Goal: Book appointment/travel/reservation

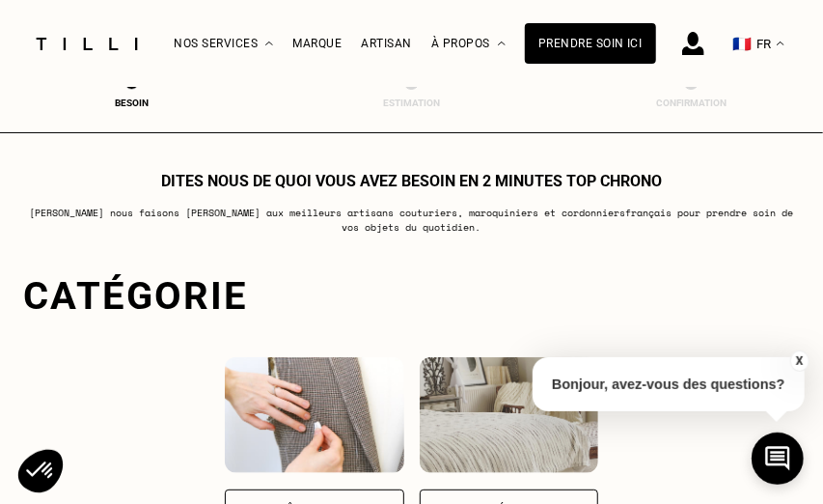
scroll to position [247, 0]
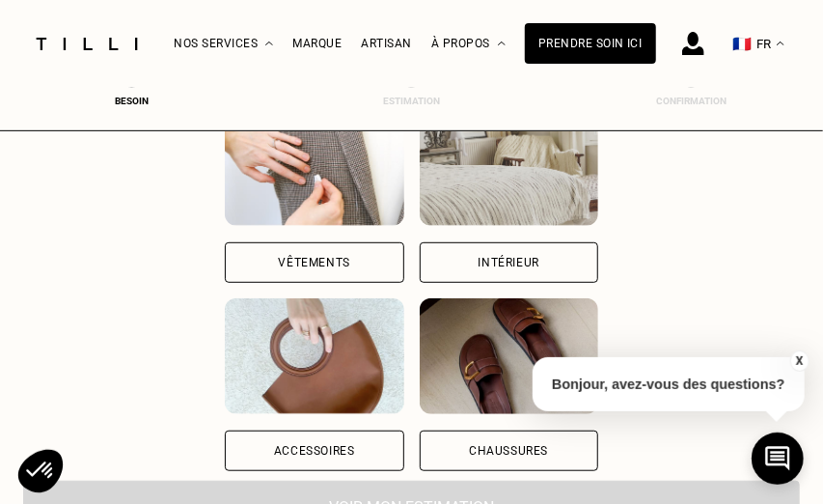
click at [308, 265] on div "Vêtements" at bounding box center [314, 263] width 71 height 12
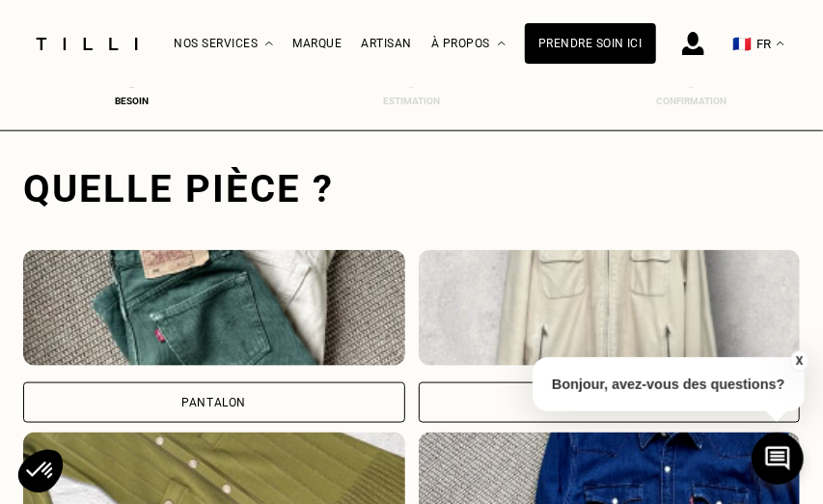
scroll to position [714, 0]
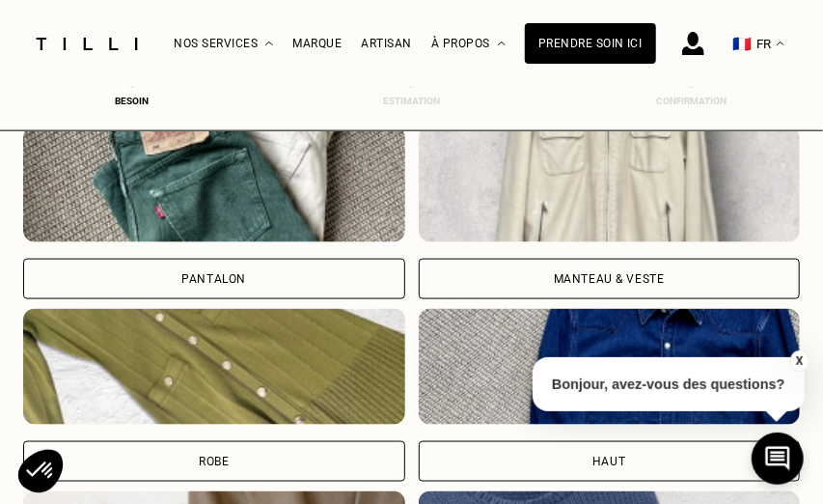
click at [206, 273] on div "Pantalon" at bounding box center [213, 279] width 65 height 12
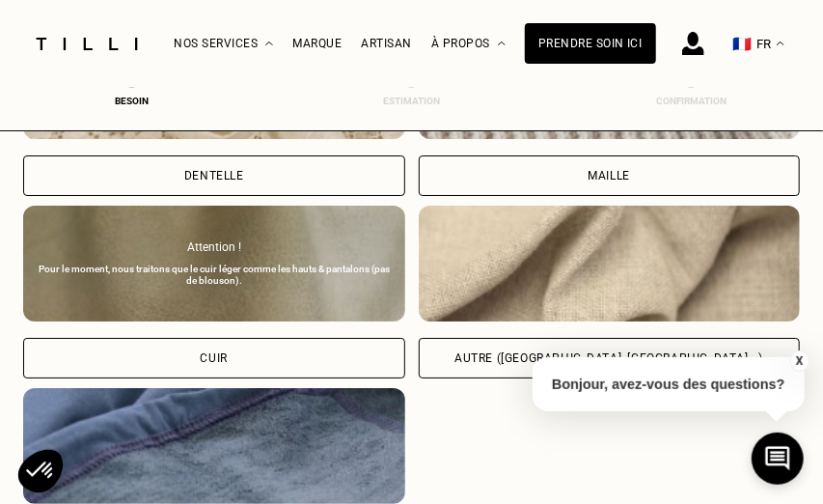
scroll to position [2412, 0]
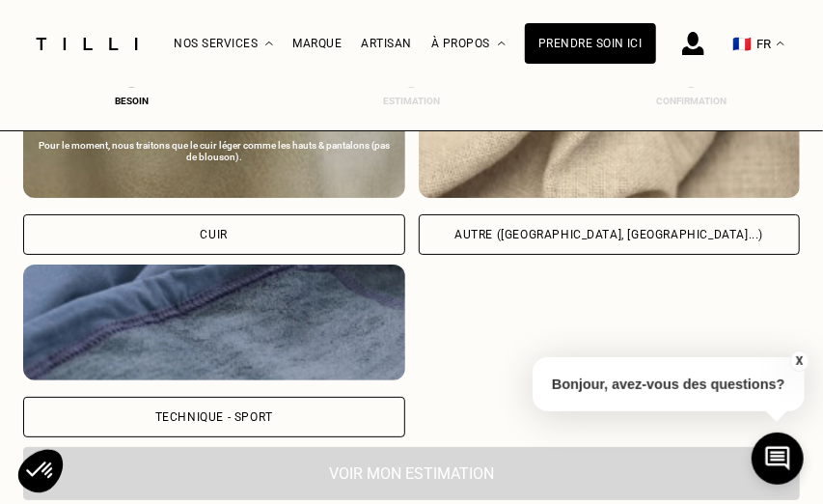
click at [562, 234] on div "Autre ([GEOGRAPHIC_DATA], [GEOGRAPHIC_DATA]...)" at bounding box center [608, 235] width 309 height 12
select select "FR"
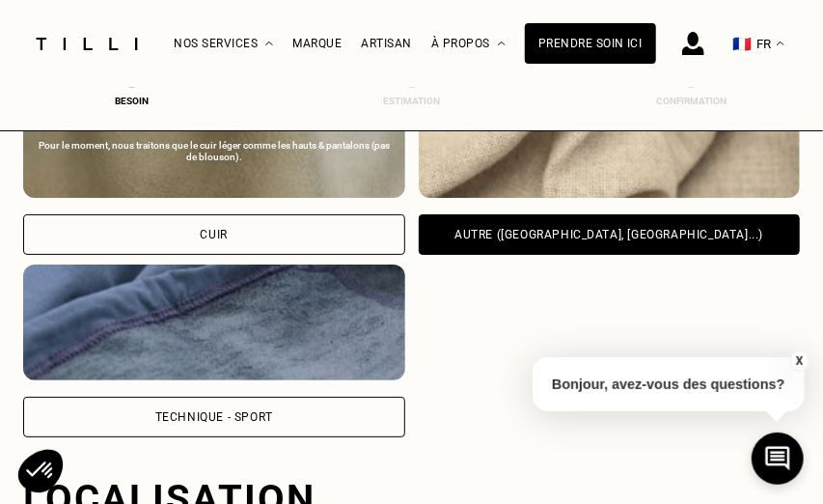
scroll to position [2717, 0]
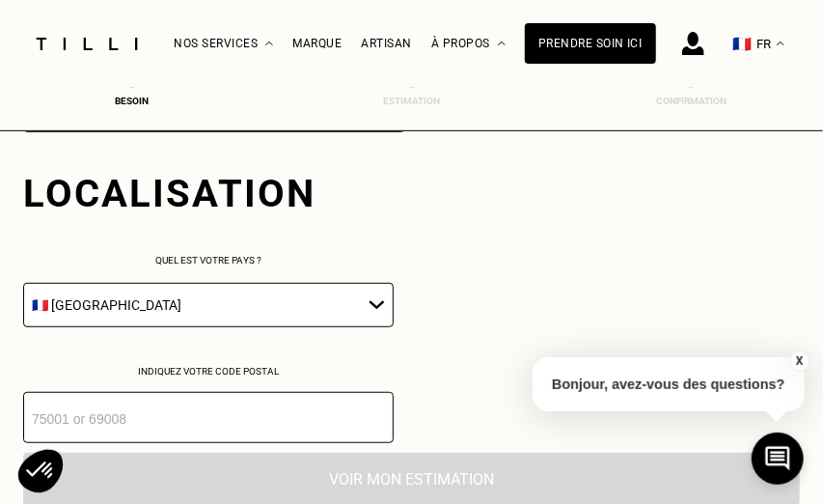
click at [23, 283] on select "🇩🇪 [GEOGRAPHIC_DATA] 🇦🇹 [GEOGRAPHIC_DATA] 🇧🇪 [GEOGRAPHIC_DATA] 🇧🇬 Bulgarie 🇨🇾 C…" at bounding box center [208, 305] width 370 height 44
click at [379, 301] on select "🇩🇪 [GEOGRAPHIC_DATA] 🇦🇹 [GEOGRAPHIC_DATA] 🇧🇪 [GEOGRAPHIC_DATA] 🇧🇬 Bulgarie 🇨🇾 C…" at bounding box center [208, 305] width 370 height 44
click at [273, 421] on input "number" at bounding box center [208, 417] width 370 height 51
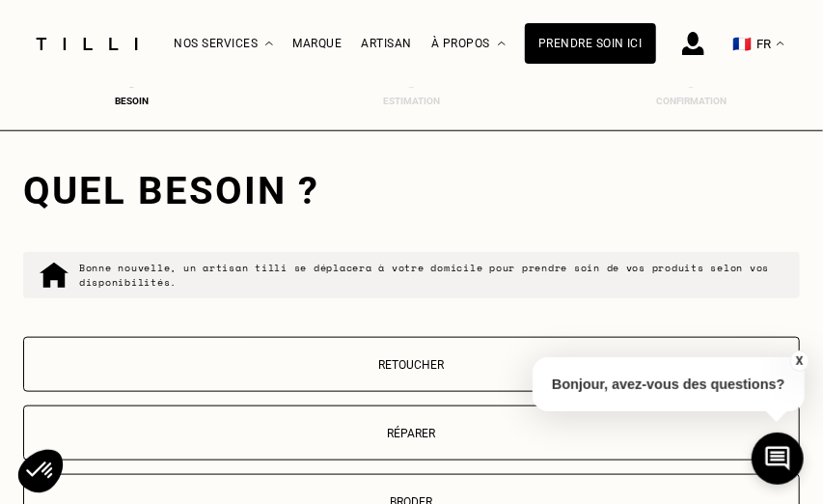
scroll to position [3154, 0]
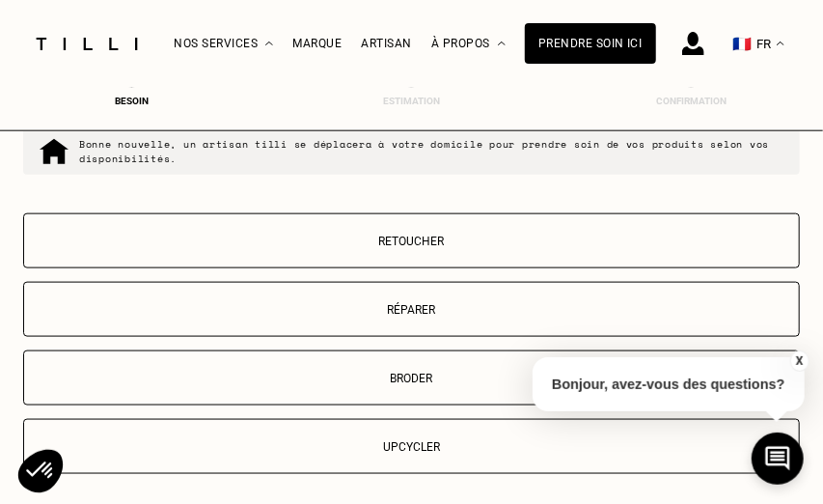
type input "13012"
click at [379, 246] on button "Retoucher" at bounding box center [411, 240] width 777 height 55
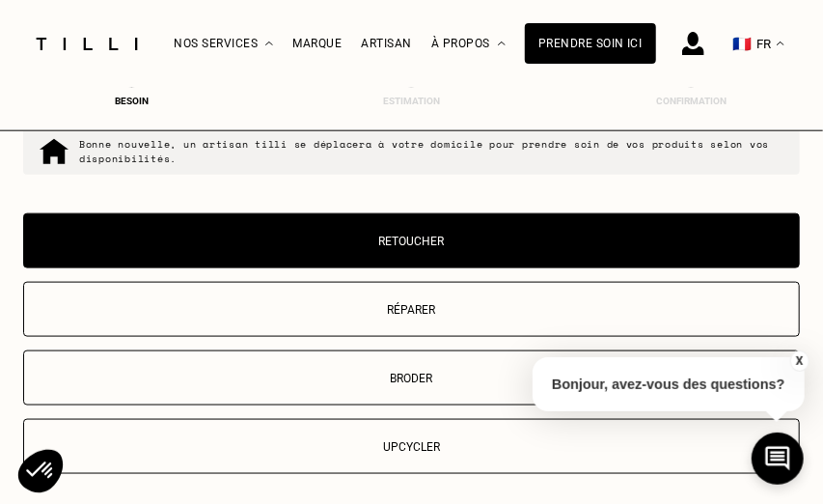
scroll to position [3538, 0]
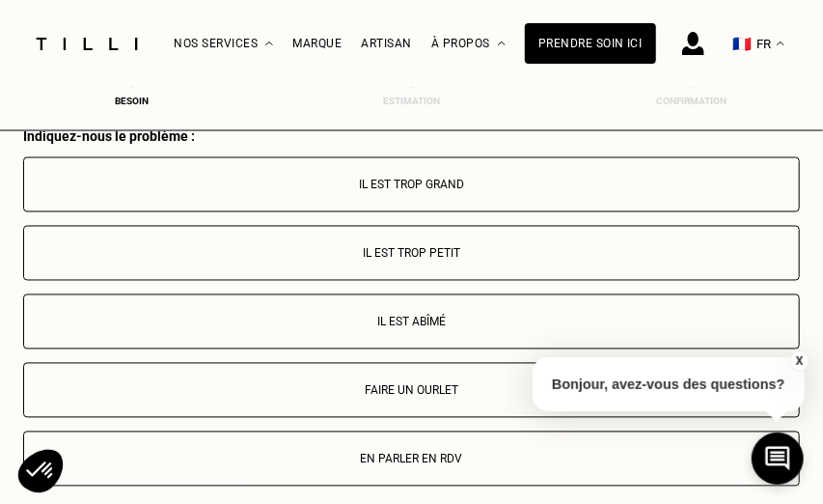
click at [379, 392] on p "Faire un ourlet" at bounding box center [411, 391] width 755 height 14
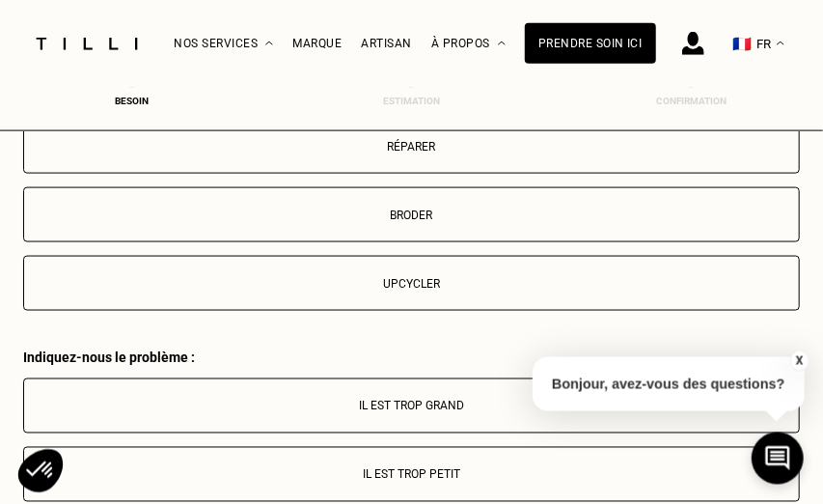
scroll to position [3194, 0]
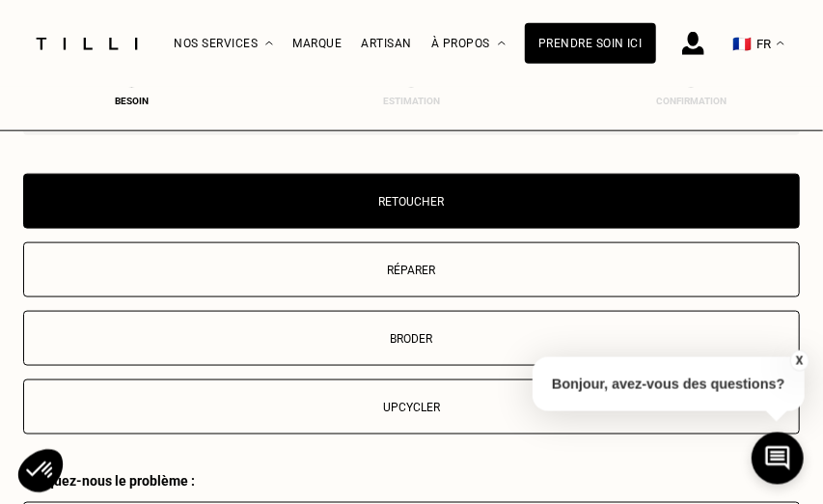
click at [423, 270] on p "Réparer" at bounding box center [411, 270] width 755 height 14
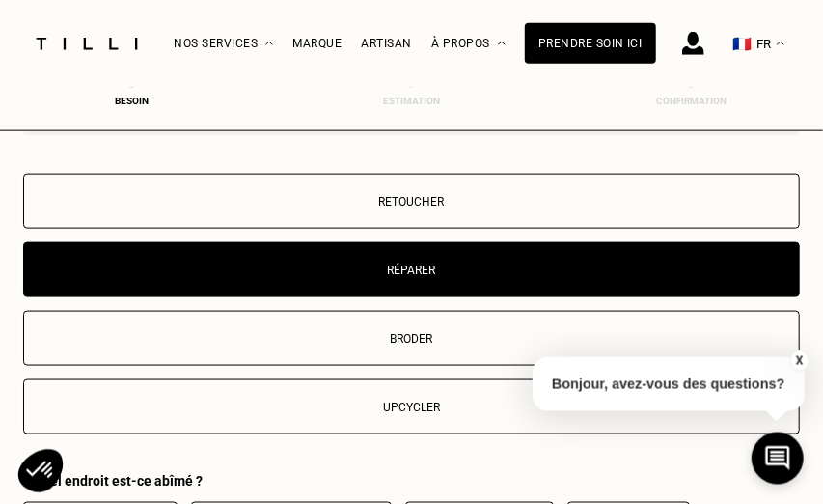
scroll to position [3538, 0]
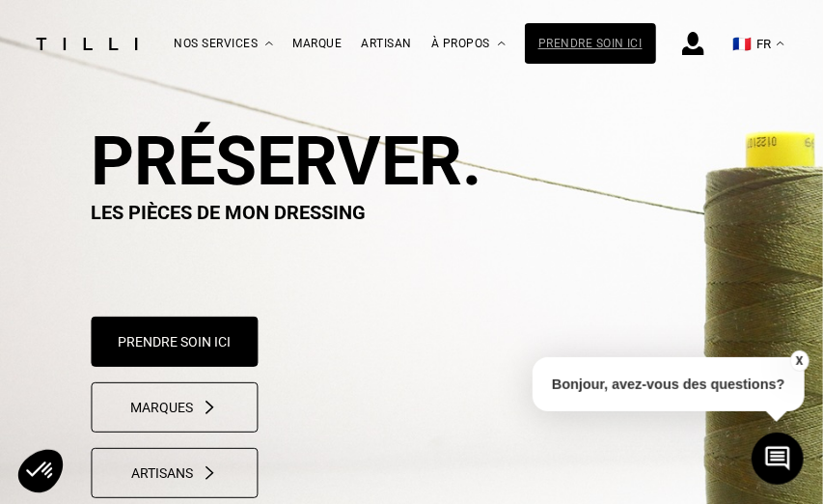
click at [581, 41] on div "Prendre soin ici" at bounding box center [590, 43] width 131 height 41
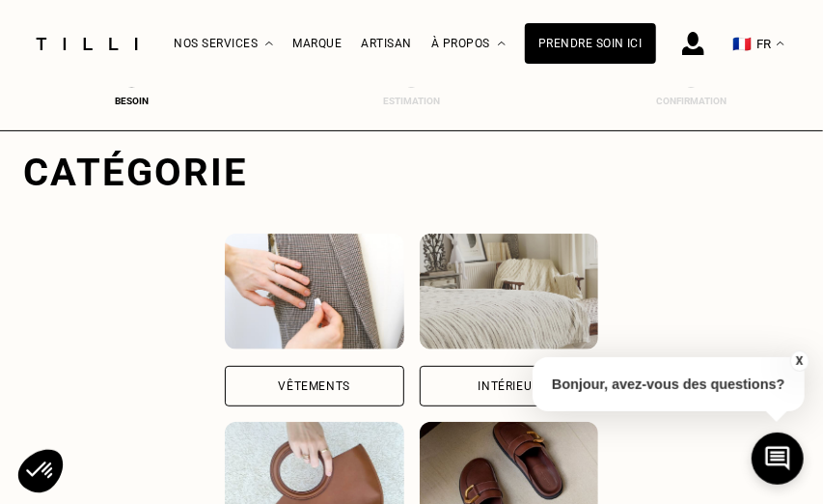
scroll to position [247, 0]
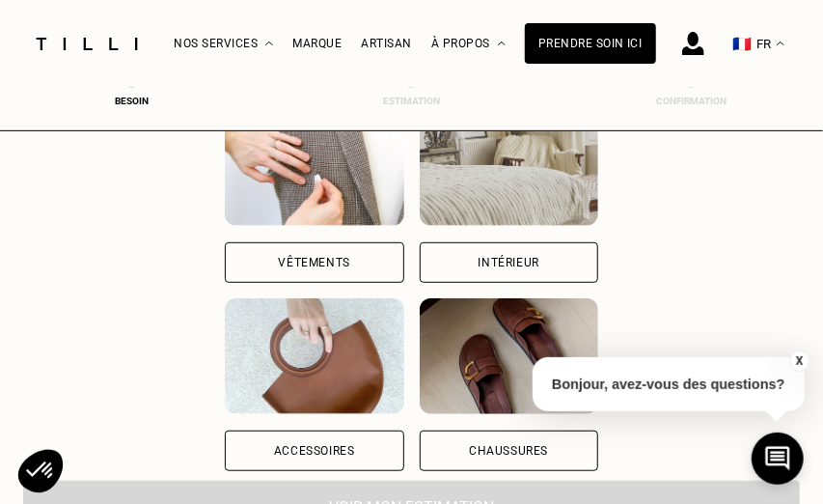
click at [323, 260] on div "Vêtements" at bounding box center [314, 263] width 71 height 12
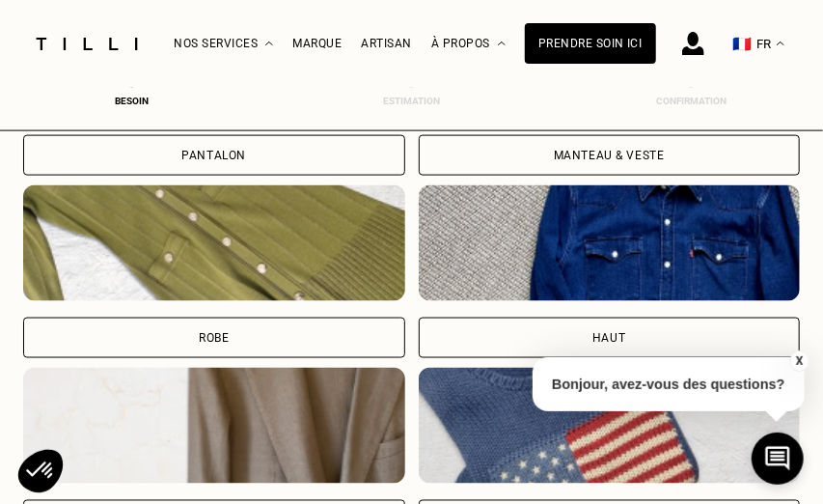
scroll to position [714, 0]
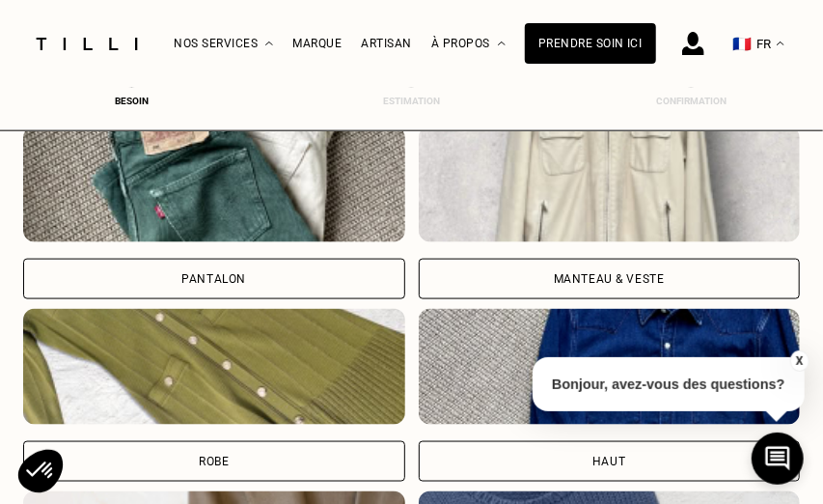
click at [181, 277] on div "Pantalon" at bounding box center [214, 279] width 382 height 41
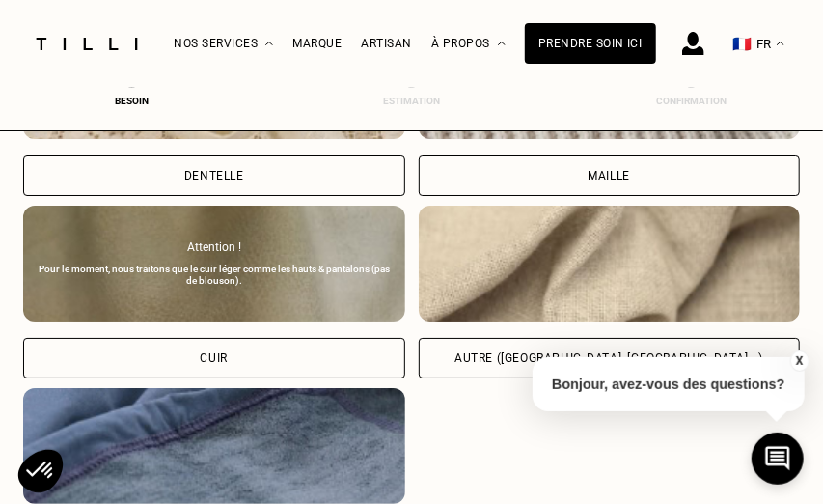
scroll to position [2412, 0]
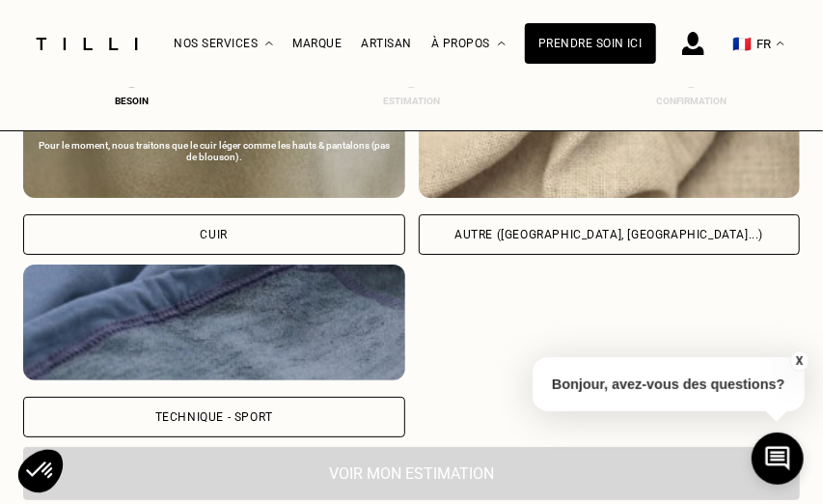
click at [580, 229] on div "Autre ([GEOGRAPHIC_DATA], [GEOGRAPHIC_DATA]...)" at bounding box center [608, 235] width 309 height 12
select select "FR"
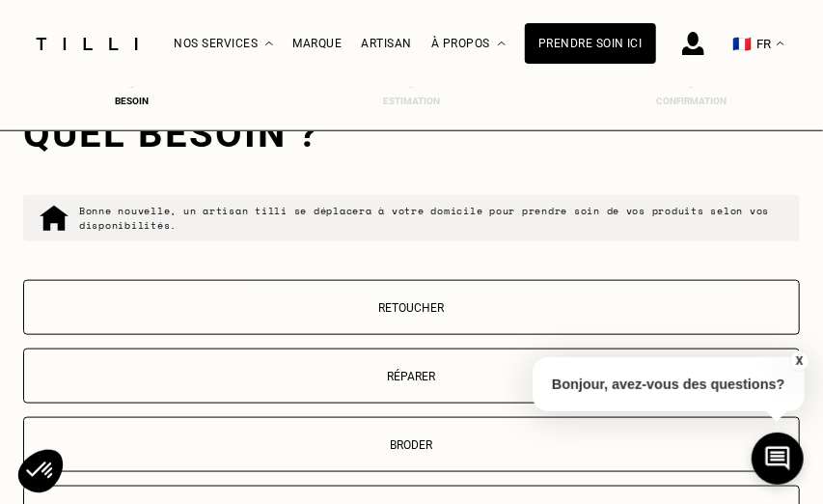
scroll to position [3211, 0]
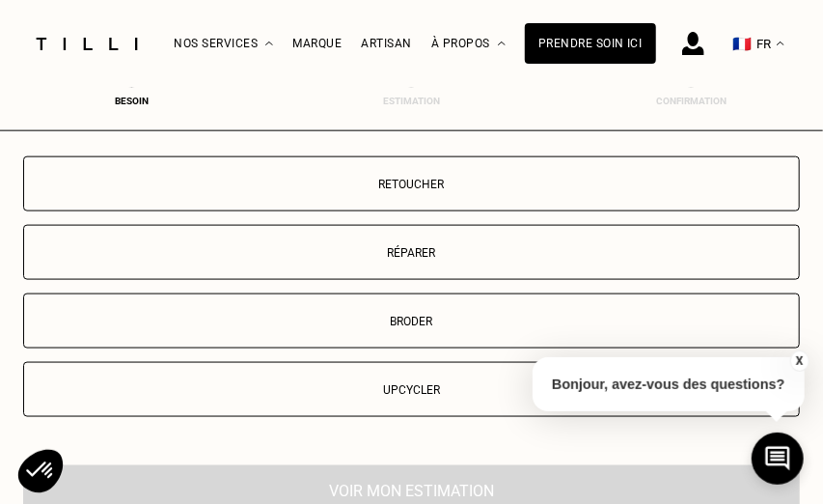
click at [421, 178] on p "Retoucher" at bounding box center [411, 185] width 755 height 14
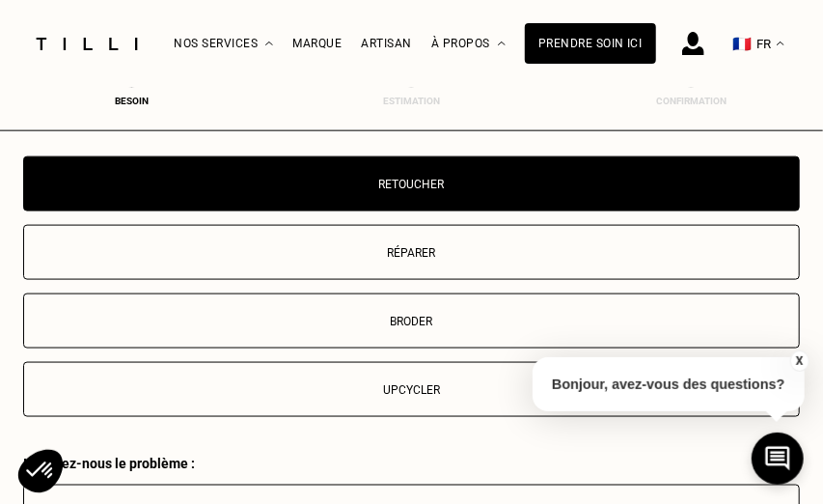
scroll to position [3538, 0]
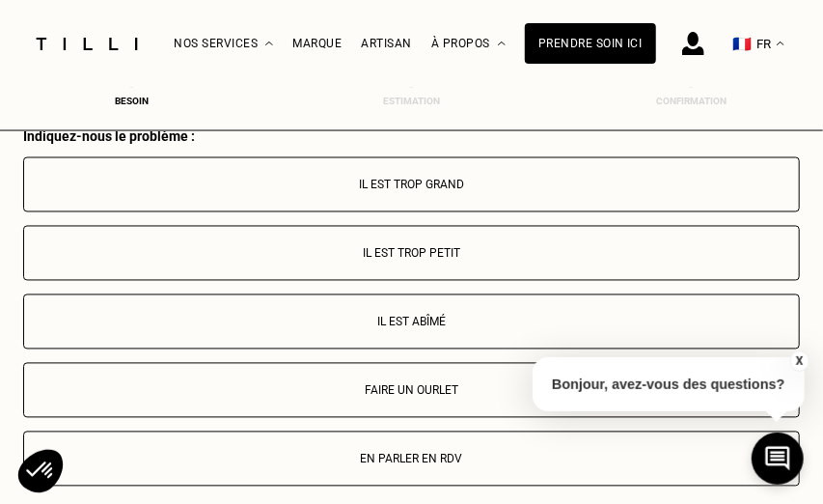
click at [381, 386] on p "Faire un ourlet" at bounding box center [411, 391] width 755 height 14
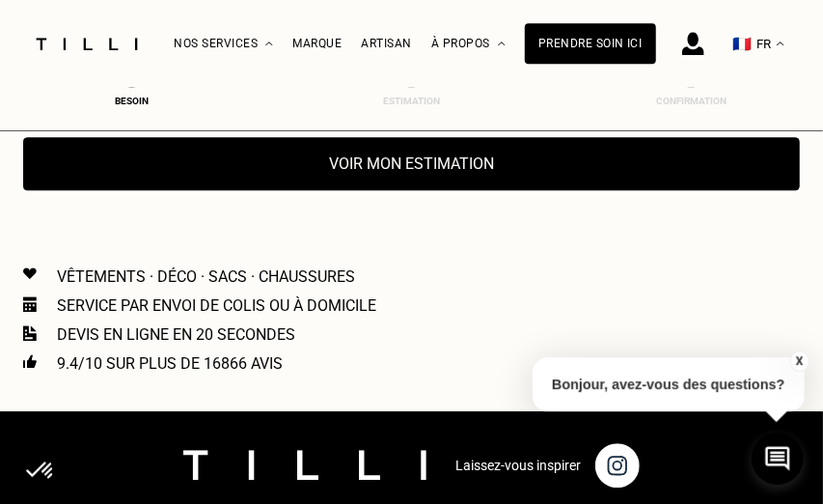
scroll to position [3811, 0]
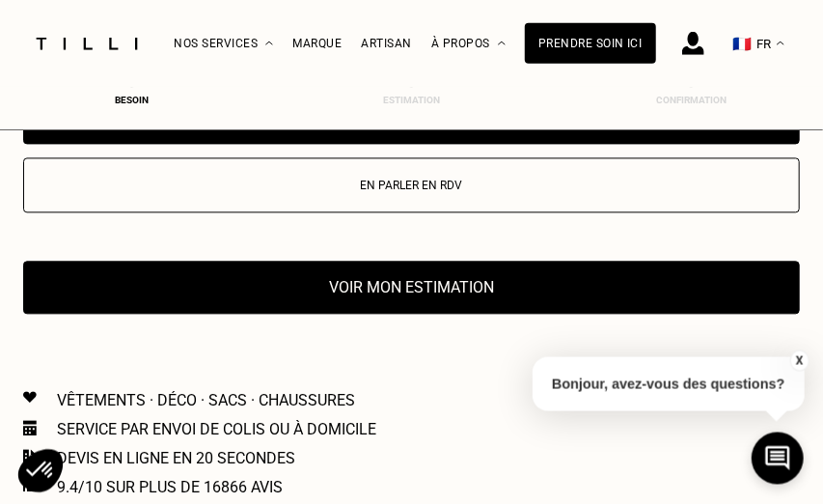
click at [362, 295] on button "Voir mon estimation" at bounding box center [411, 287] width 777 height 53
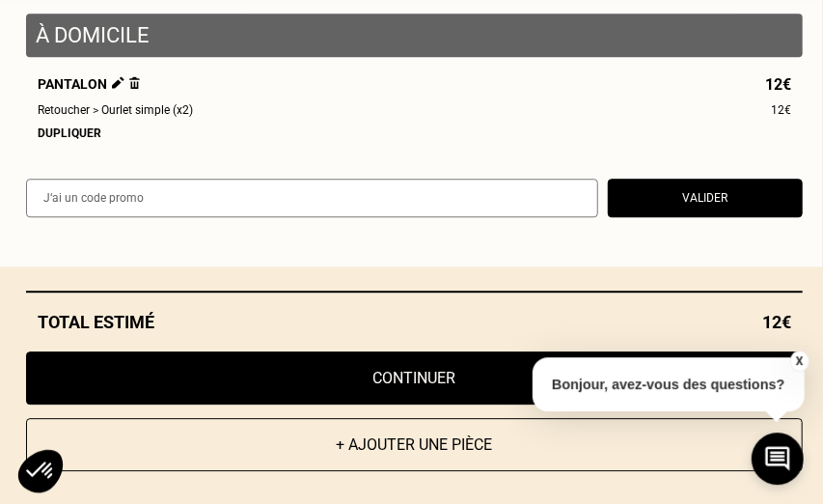
scroll to position [4430, 0]
click at [380, 440] on button "+ Ajouter une pièce" at bounding box center [414, 444] width 777 height 53
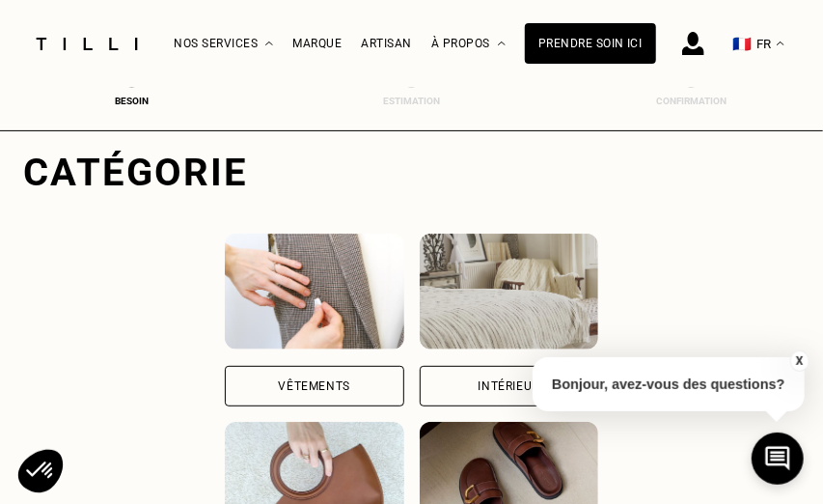
scroll to position [247, 0]
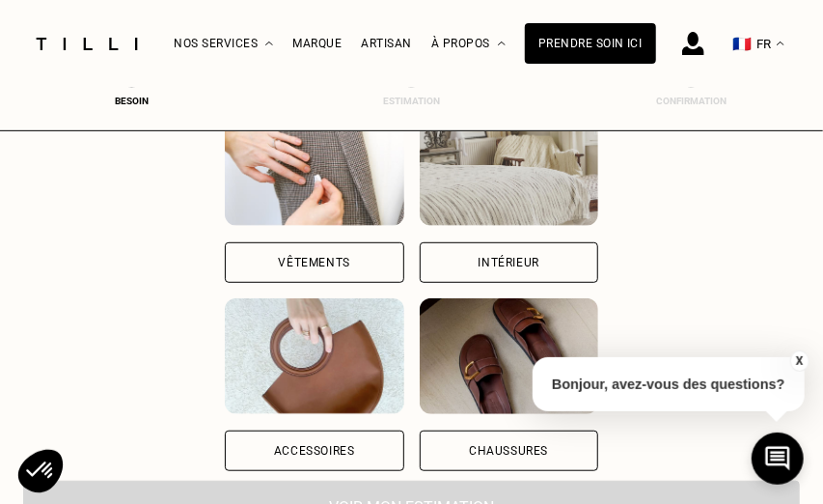
click at [283, 262] on div "Vêtements" at bounding box center [314, 263] width 71 height 12
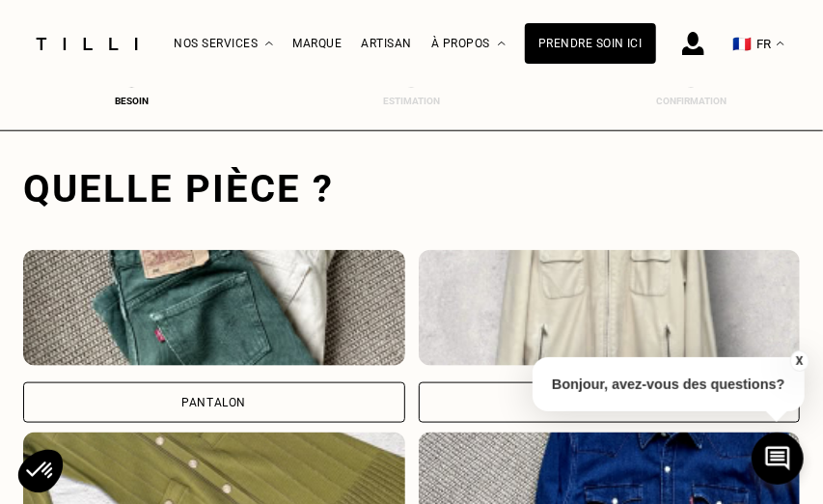
scroll to position [714, 0]
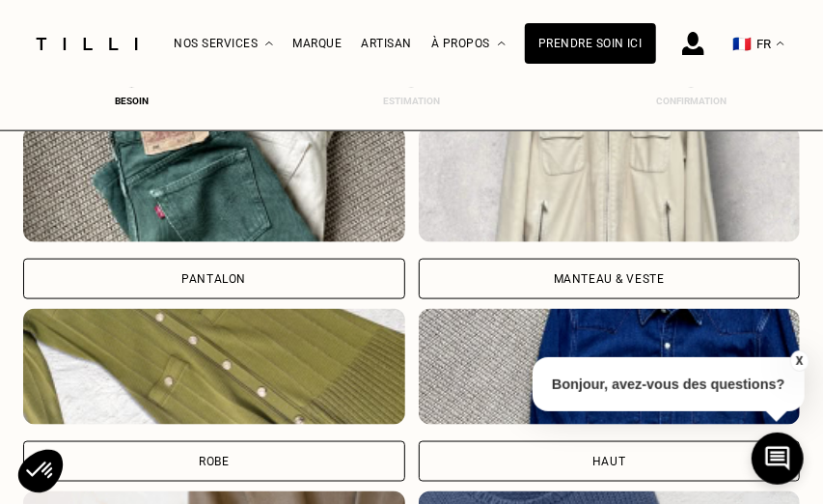
click at [221, 275] on div "Pantalon" at bounding box center [213, 279] width 65 height 12
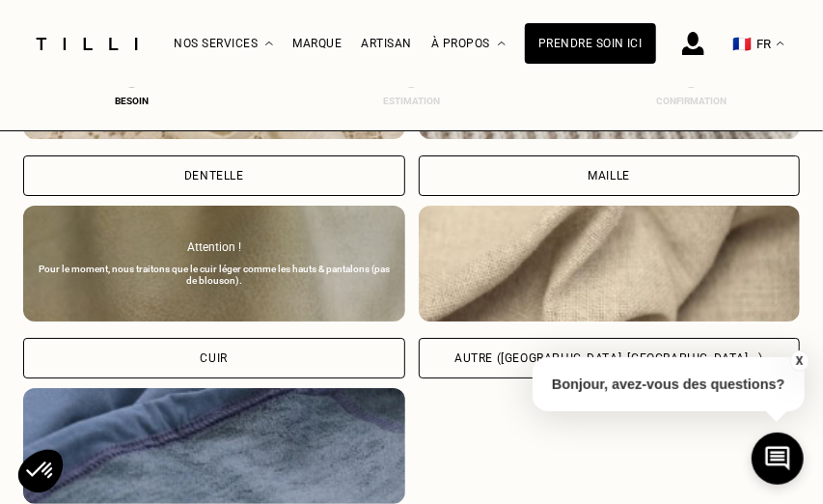
scroll to position [2412, 0]
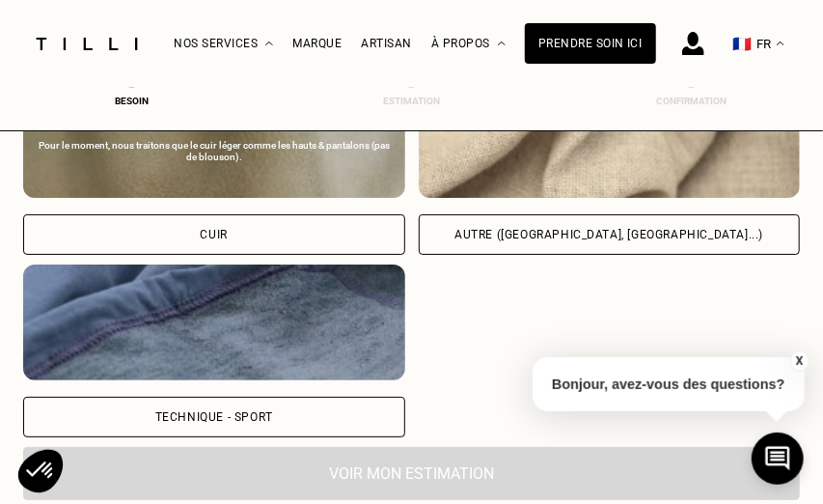
click at [541, 231] on div "Autre ([GEOGRAPHIC_DATA], [GEOGRAPHIC_DATA]...)" at bounding box center [608, 235] width 309 height 12
select select "FR"
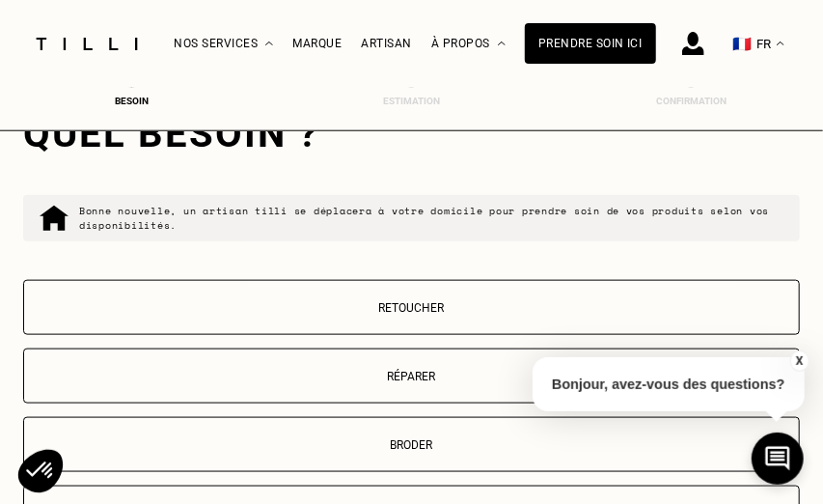
scroll to position [3211, 0]
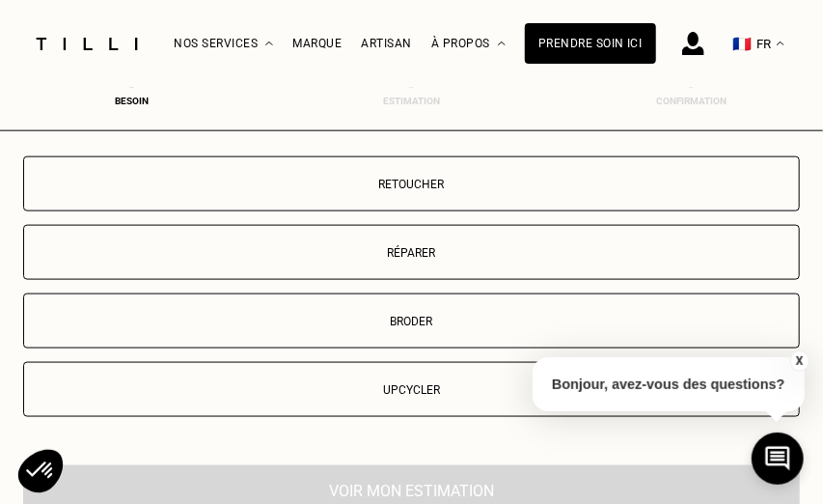
click at [419, 192] on button "Retoucher" at bounding box center [411, 183] width 777 height 55
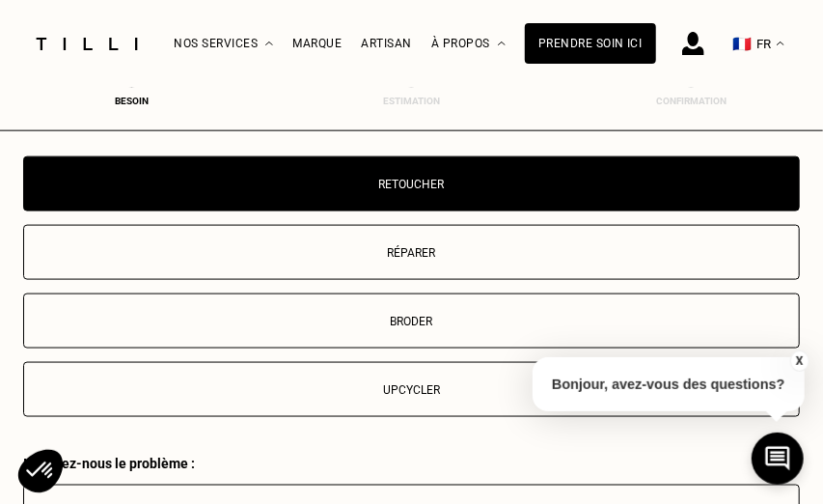
scroll to position [3538, 0]
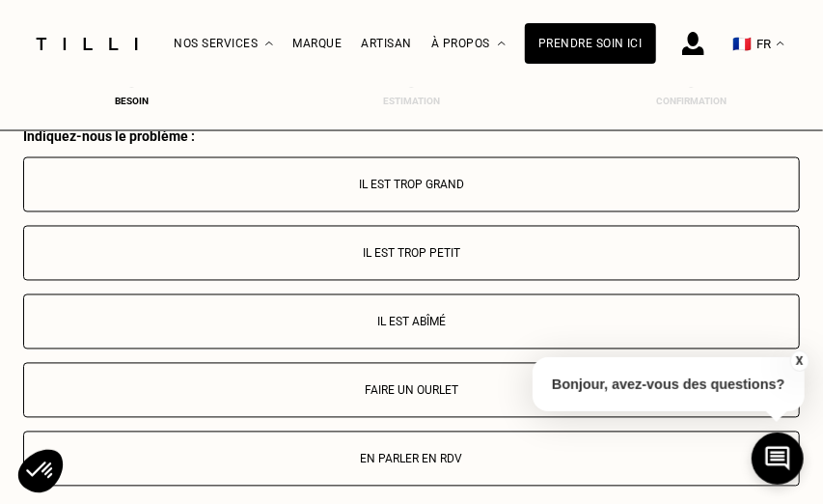
click at [375, 453] on p "En parler en RDV" at bounding box center [411, 460] width 755 height 14
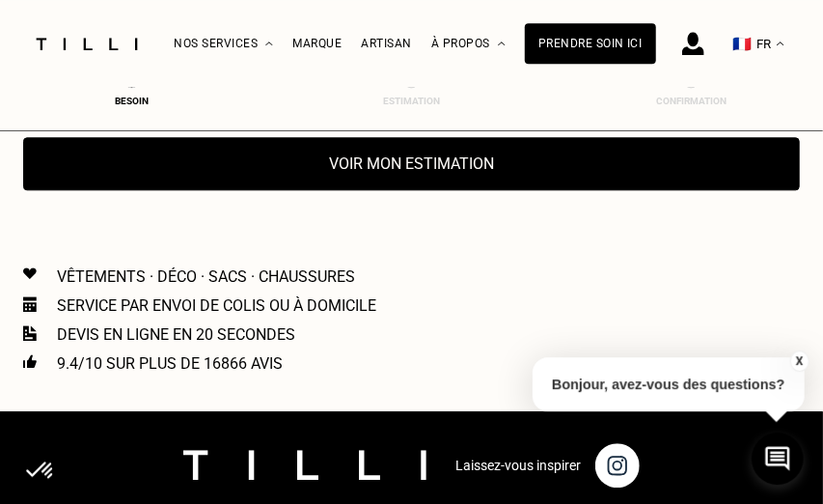
scroll to position [3935, 0]
click at [393, 166] on button "Voir mon estimation" at bounding box center [411, 164] width 777 height 53
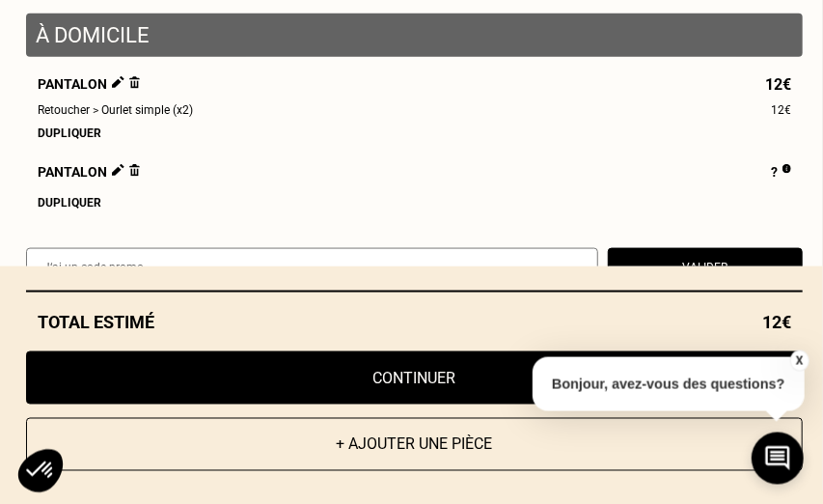
scroll to position [45, 0]
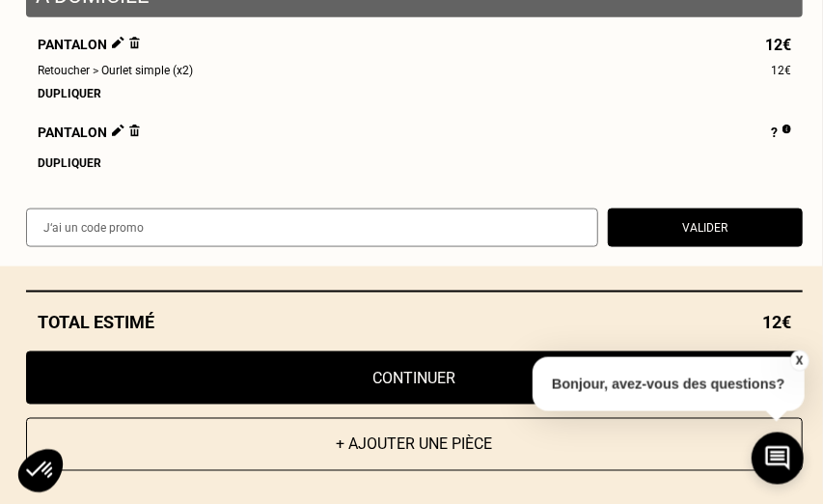
click at [397, 370] on button "Continuer" at bounding box center [414, 377] width 777 height 53
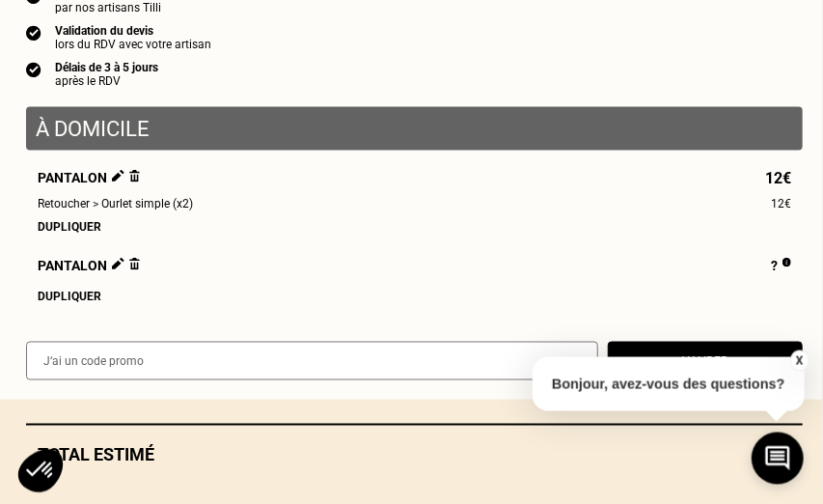
scroll to position [1202, 0]
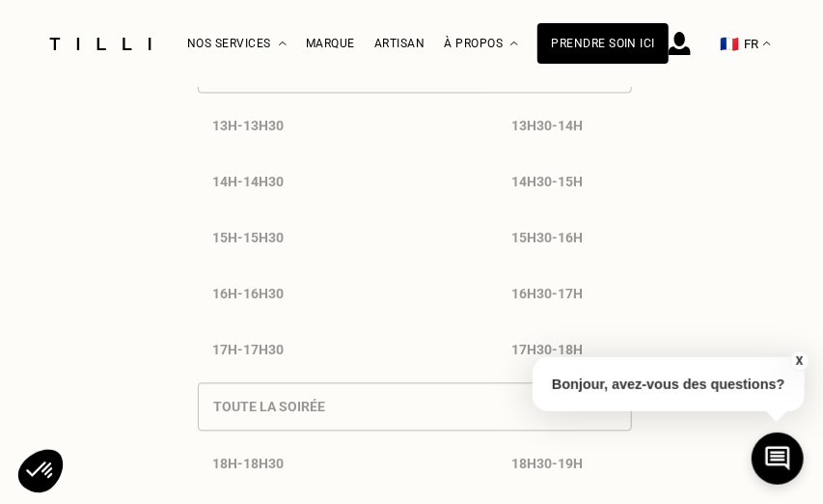
select select "FR"
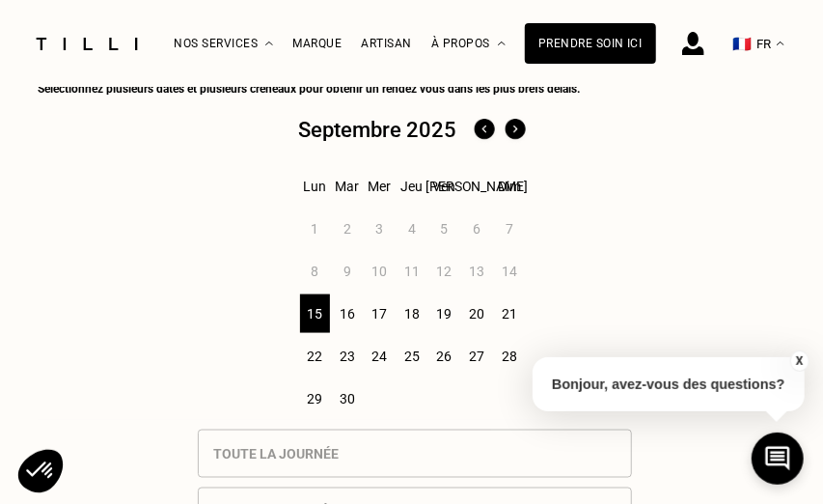
scroll to position [864, 0]
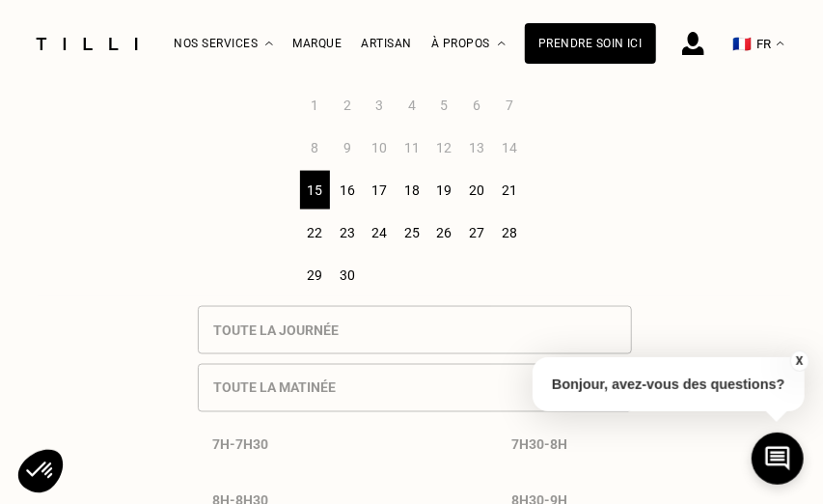
click at [441, 191] on div "19" at bounding box center [444, 190] width 30 height 39
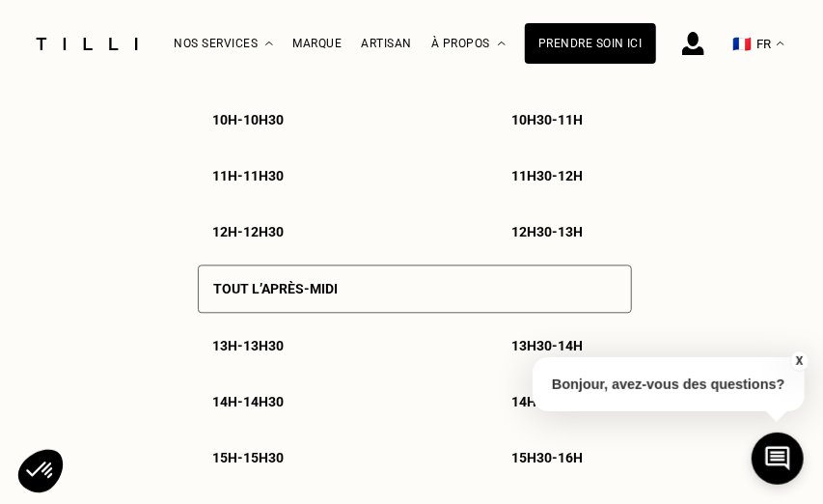
scroll to position [1255, 0]
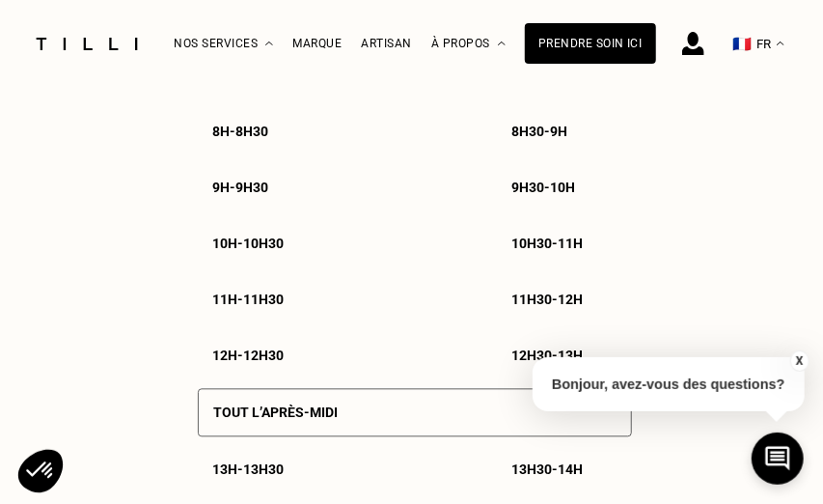
click at [531, 190] on p "9h30 - 10h" at bounding box center [544, 186] width 64 height 15
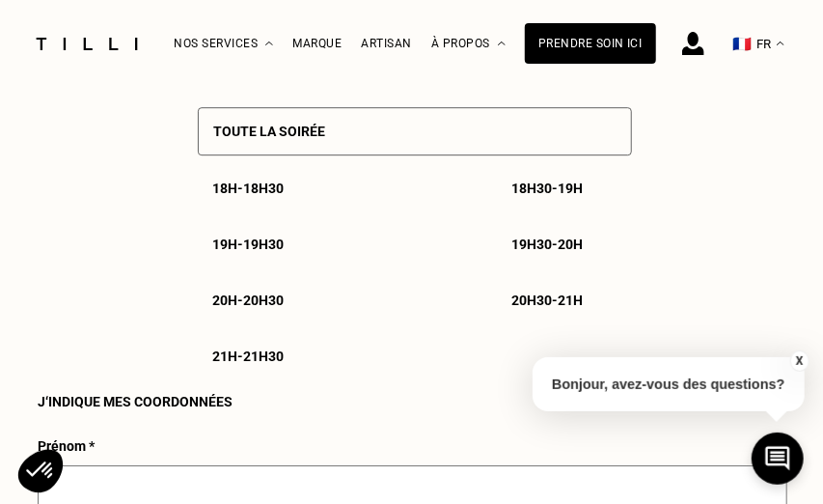
scroll to position [2167, 0]
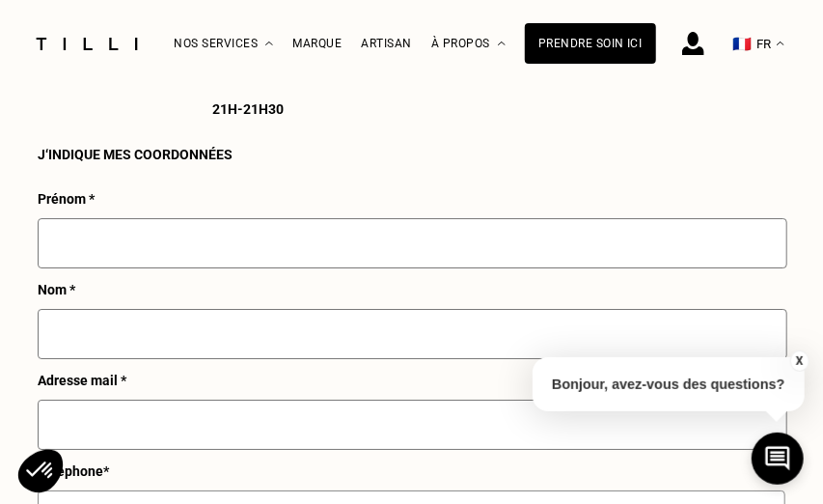
click at [148, 244] on input "text" at bounding box center [413, 243] width 750 height 50
type input "[PERSON_NAME]"
type input "PADDEU"
type input "[EMAIL_ADDRESS][DOMAIN_NAME]"
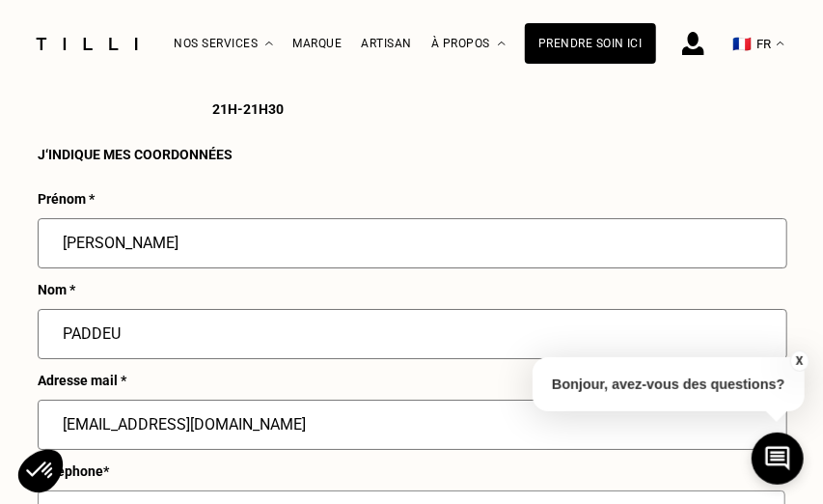
type input "8 Bd Chante-Cigale"
type input "[GEOGRAPHIC_DATA]"
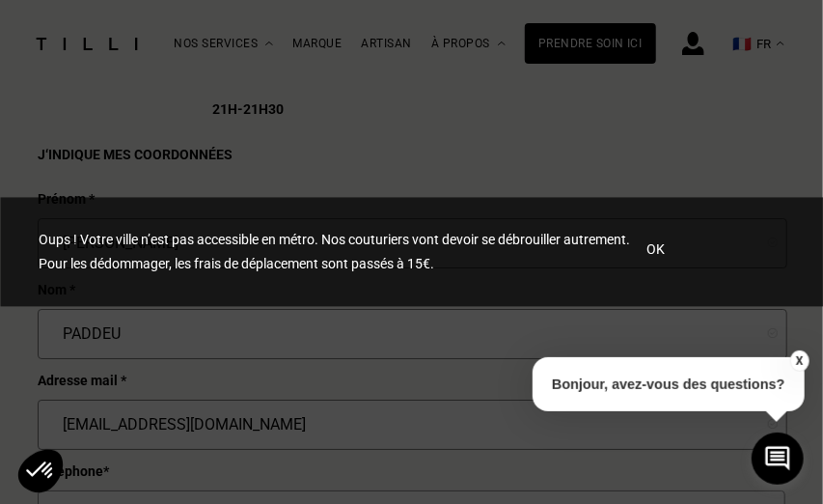
click at [659, 250] on p "OK" at bounding box center [655, 249] width 18 height 19
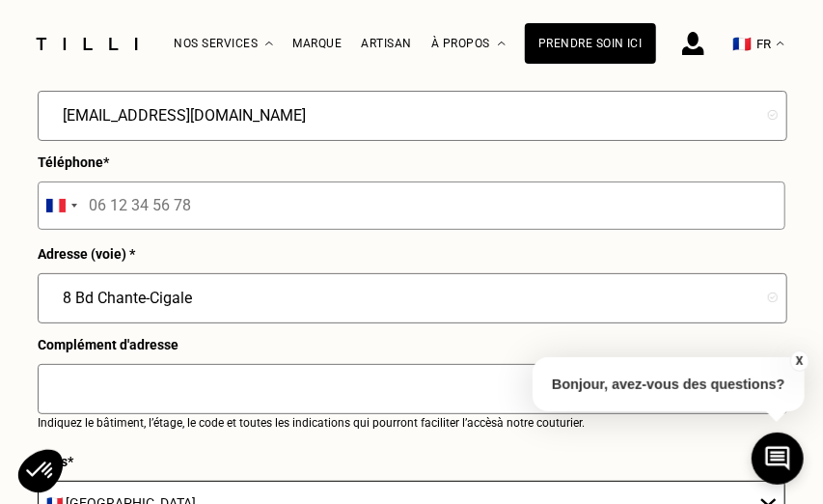
scroll to position [2352, 0]
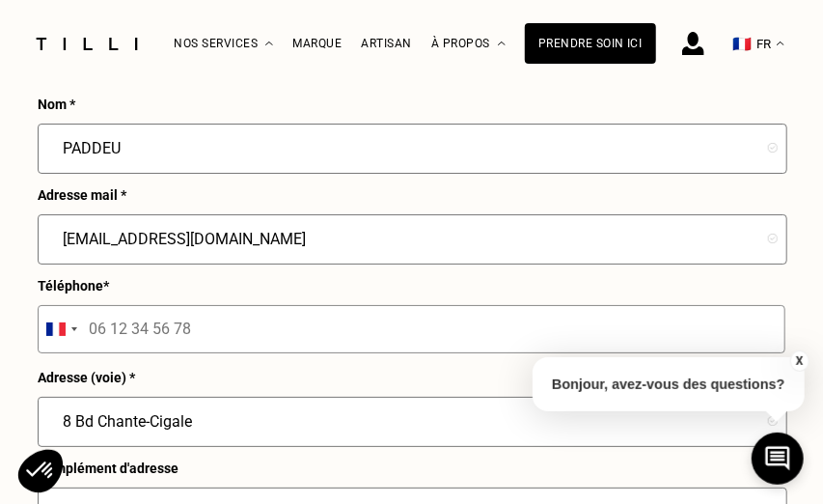
drag, startPoint x: 196, startPoint y: 351, endPoint x: 90, endPoint y: 346, distance: 106.2
click at [90, 346] on input "tel" at bounding box center [412, 329] width 748 height 48
type input "06 62 54 37 25"
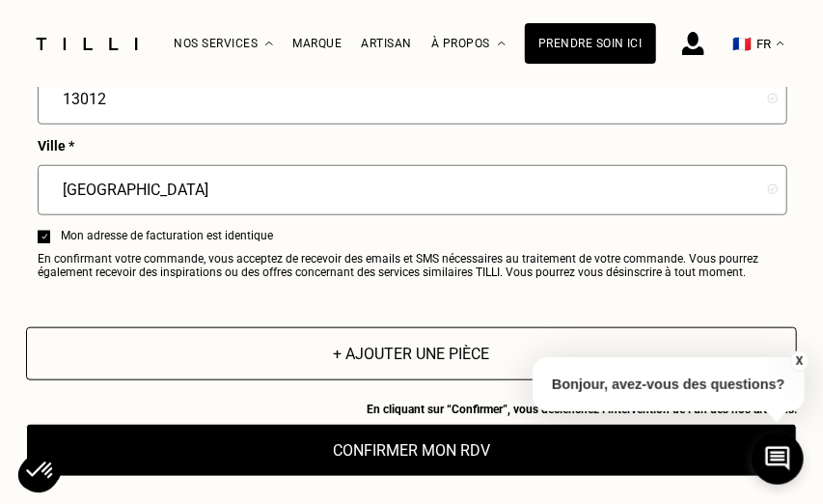
scroll to position [3093, 0]
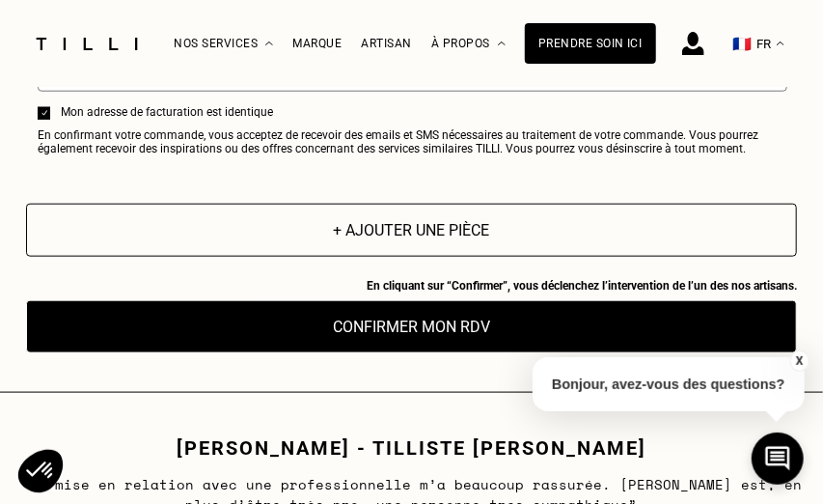
click at [381, 347] on button "Confirmer mon RDV" at bounding box center [411, 326] width 771 height 53
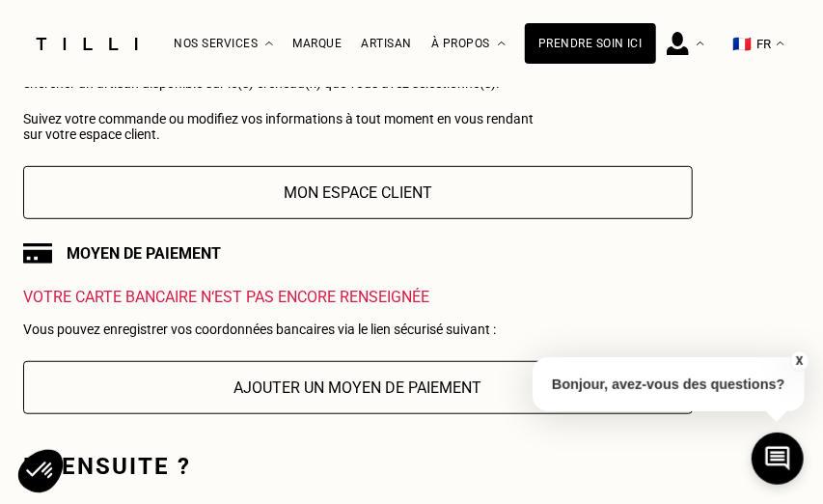
scroll to position [370, 0]
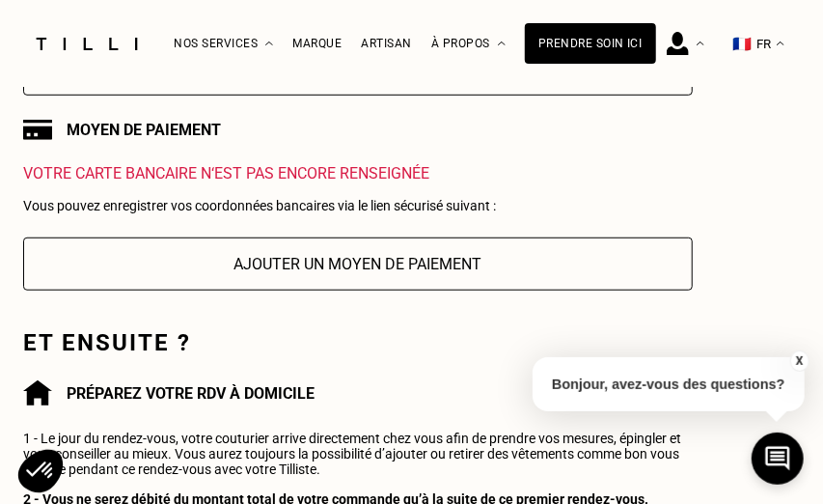
click at [310, 273] on button "Ajouter un moyen de paiement" at bounding box center [358, 263] width 670 height 53
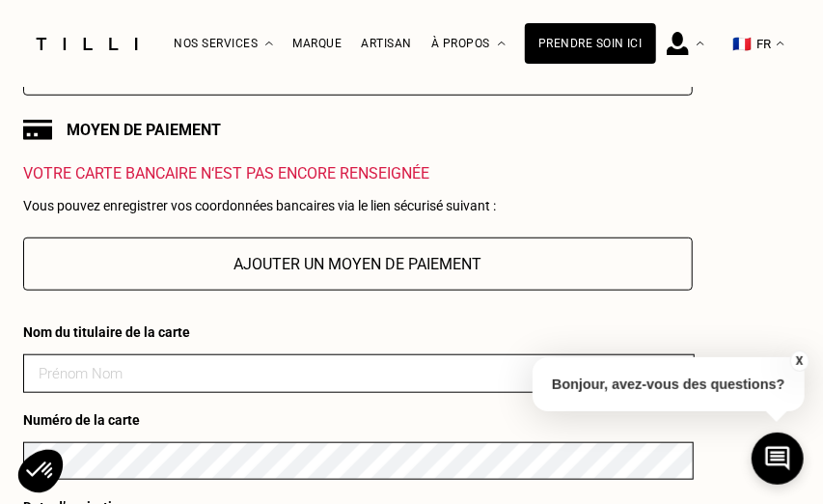
scroll to position [494, 0]
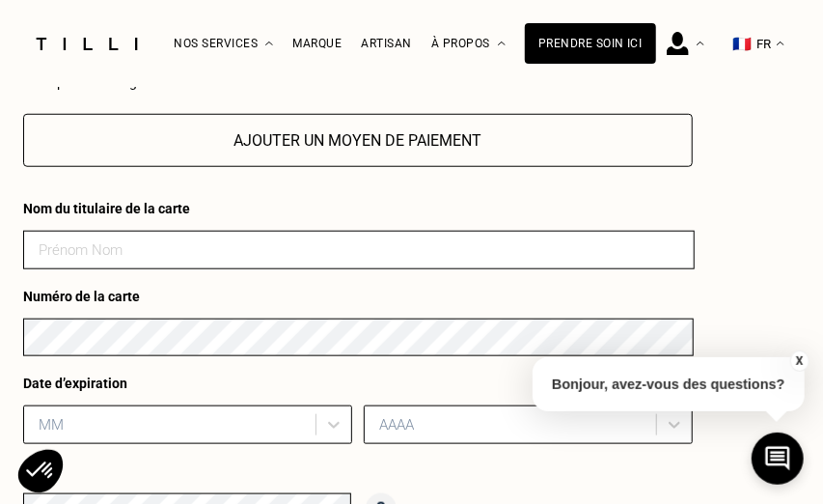
click at [209, 259] on input at bounding box center [359, 250] width 672 height 39
type input "[PERSON_NAME]"
click at [323, 204] on div "Nom du titulaire de la carte [PERSON_NAME] Numéro de la carte Date d’expiration…" at bounding box center [358, 421] width 670 height 461
click at [512, 294] on p "Numéro de la carte" at bounding box center [358, 295] width 670 height 15
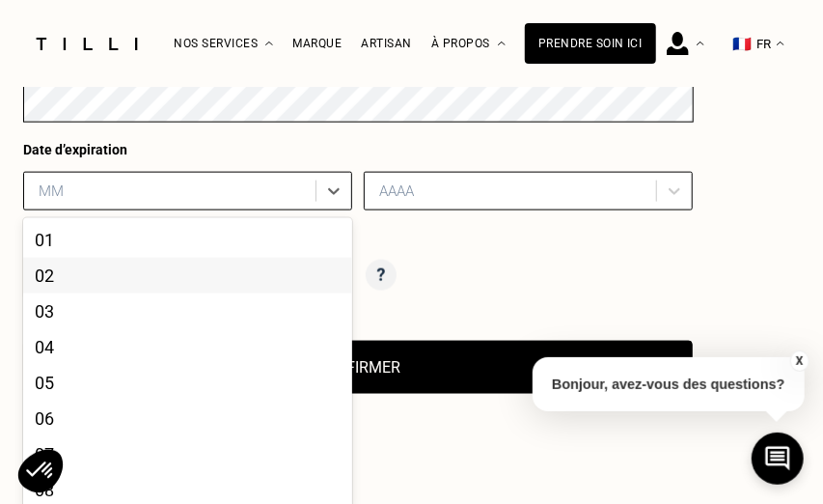
click at [121, 210] on div "12 results available. Use Up and Down to choose options, press Enter to select …" at bounding box center [187, 191] width 329 height 39
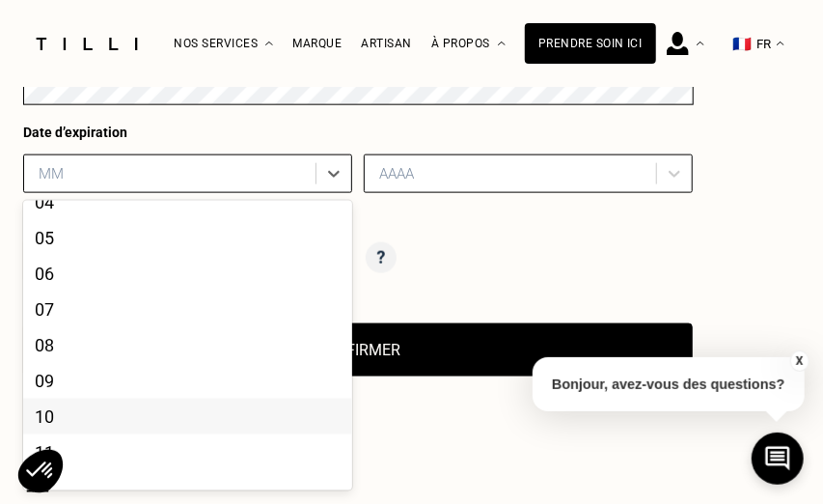
scroll to position [158, 0]
click at [59, 397] on div "10" at bounding box center [187, 397] width 329 height 36
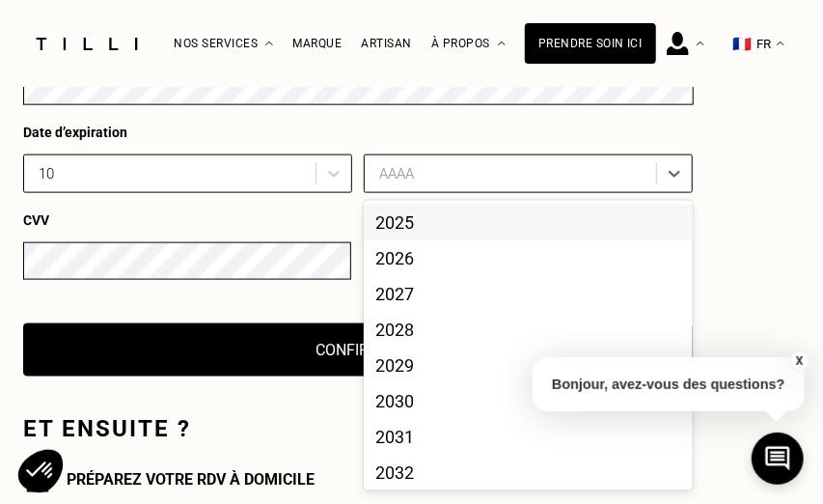
click at [409, 184] on div at bounding box center [512, 173] width 267 height 21
click at [398, 305] on div "2027" at bounding box center [528, 294] width 329 height 36
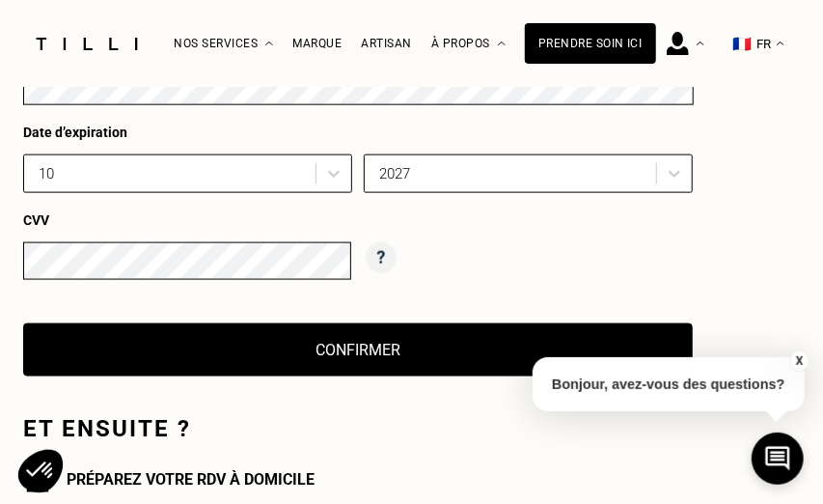
click at [330, 353] on button "Confirmer" at bounding box center [358, 349] width 670 height 53
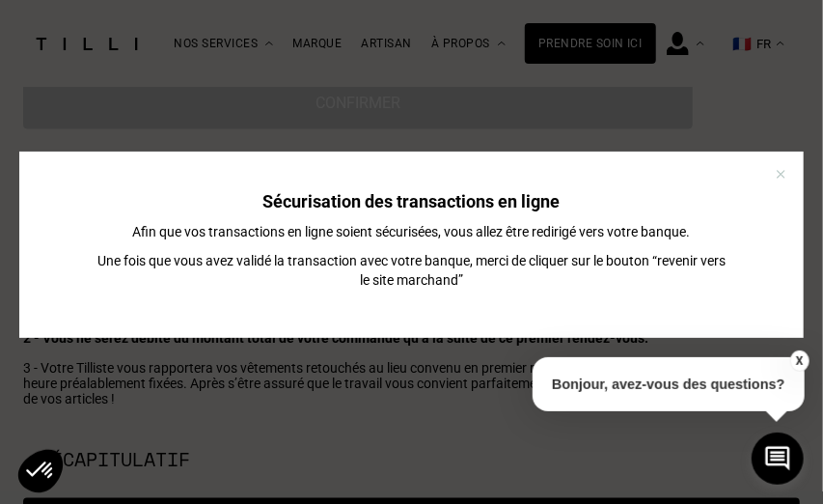
scroll to position [1115, 0]
